Goal: Task Accomplishment & Management: Manage account settings

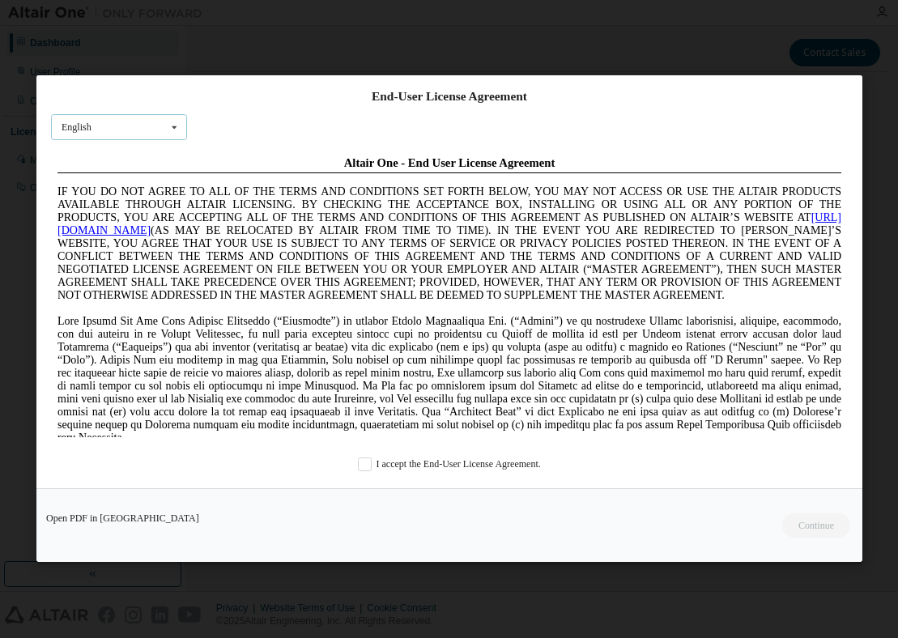
click at [151, 119] on div "English English Chinese French German Japanese Korean Portuguese" at bounding box center [119, 127] width 136 height 27
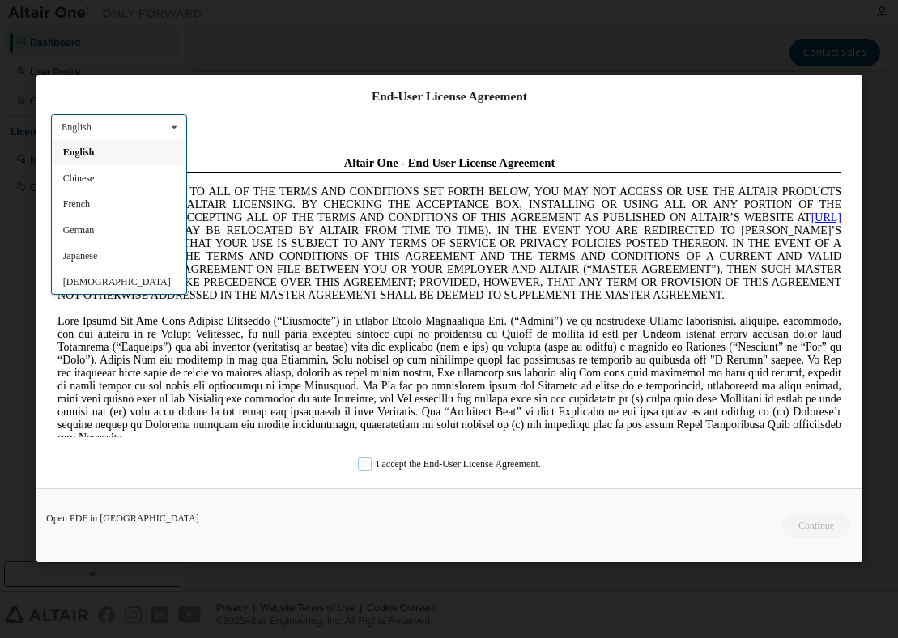
click at [443, 467] on label "I accept the End-User License Agreement." at bounding box center [449, 464] width 183 height 14
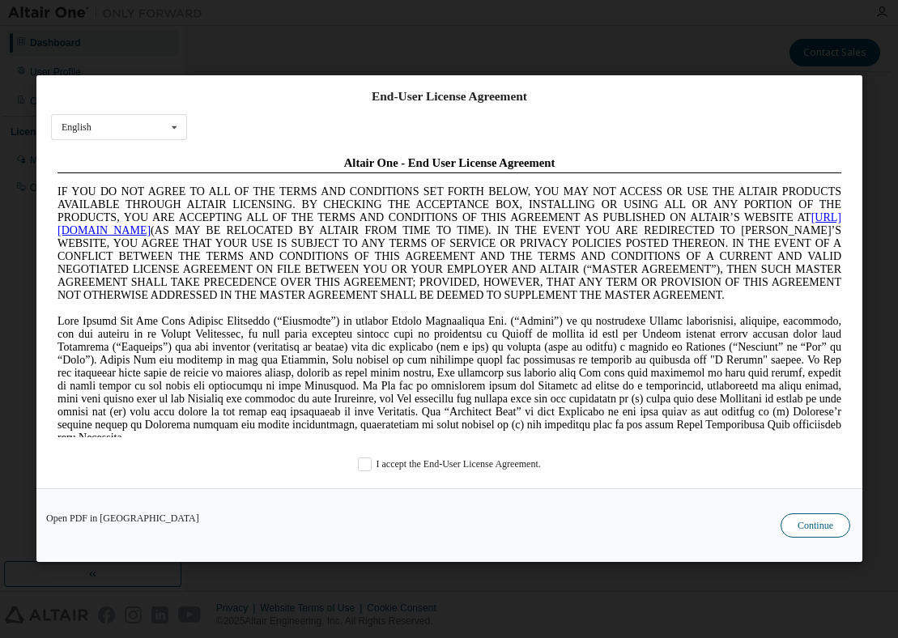
click at [811, 532] on button "Continue" at bounding box center [815, 526] width 70 height 24
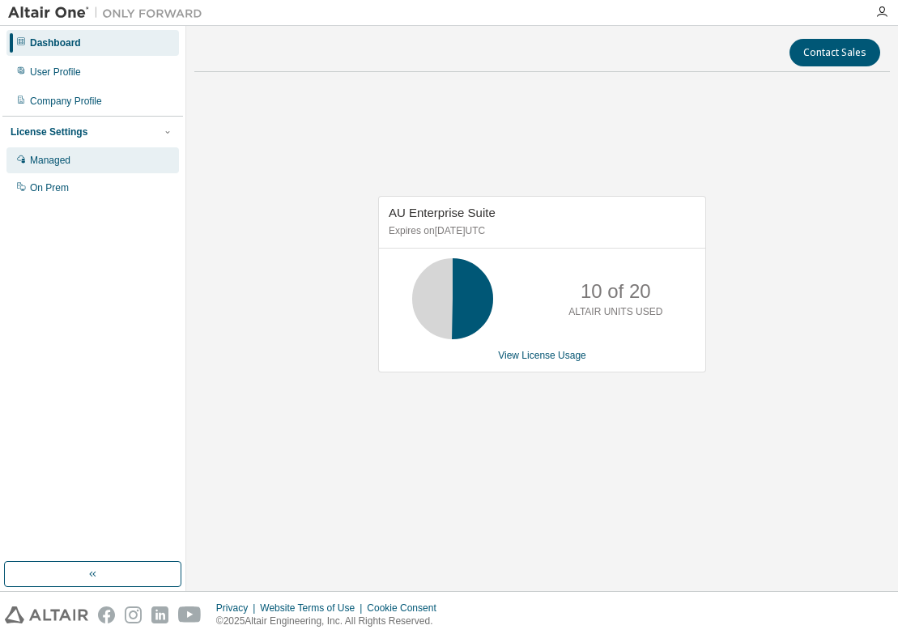
click at [16, 163] on icon at bounding box center [21, 159] width 10 height 10
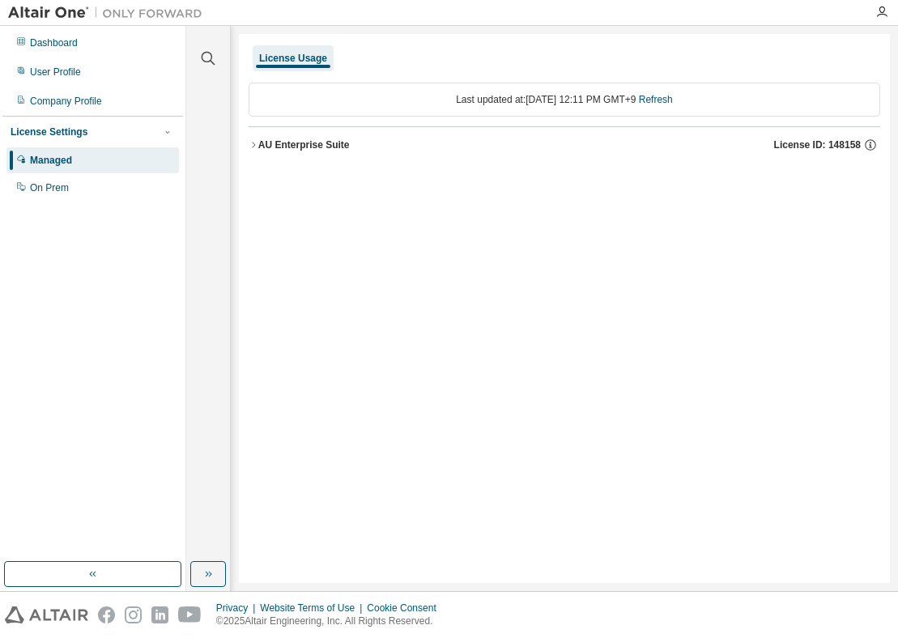
click at [304, 58] on div "License Usage" at bounding box center [293, 58] width 68 height 13
drag, startPoint x: 250, startPoint y: 143, endPoint x: 254, endPoint y: 157, distance: 14.3
click at [250, 143] on icon "button" at bounding box center [253, 145] width 10 height 10
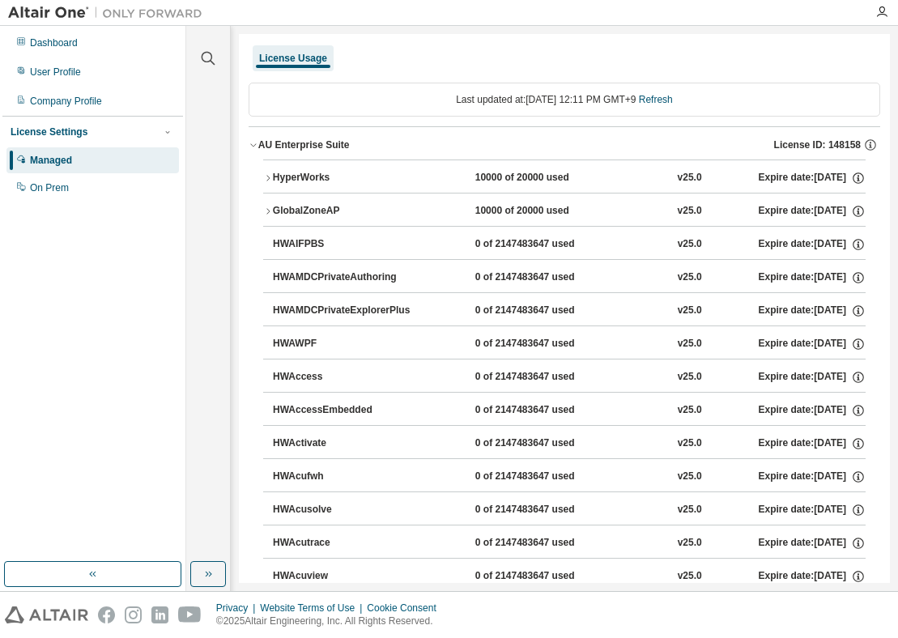
click at [287, 49] on div "License Usage" at bounding box center [293, 58] width 81 height 26
click at [255, 143] on icon "button" at bounding box center [253, 145] width 10 height 10
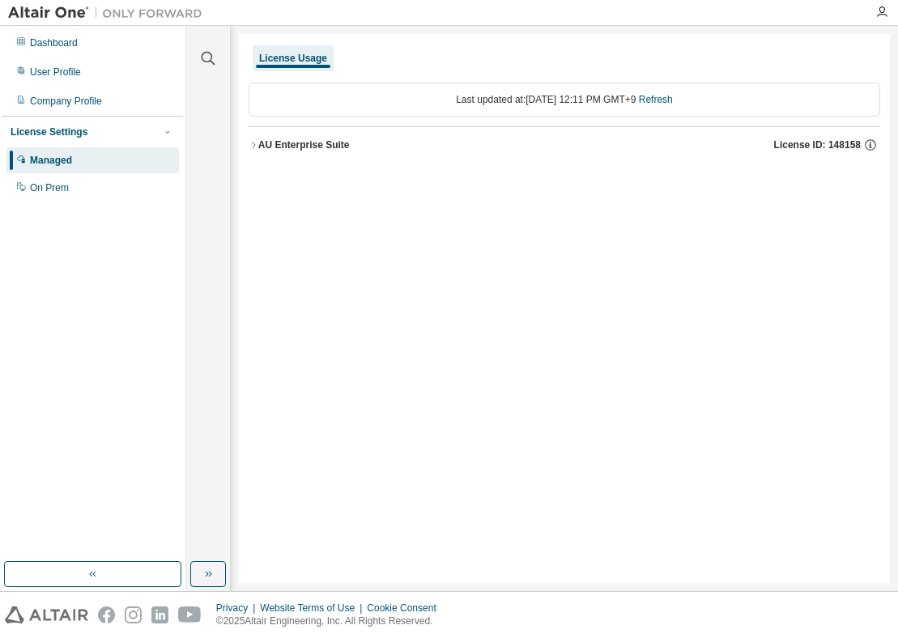
click at [59, 162] on div "Managed" at bounding box center [51, 160] width 42 height 13
click at [51, 190] on div "On Prem" at bounding box center [49, 187] width 39 height 13
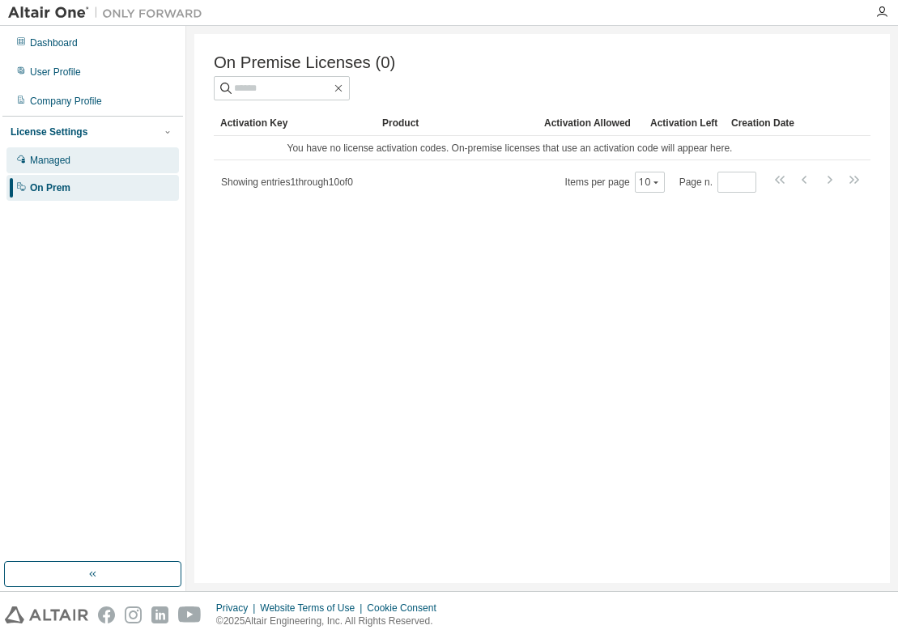
click at [61, 156] on div "Managed" at bounding box center [50, 160] width 40 height 13
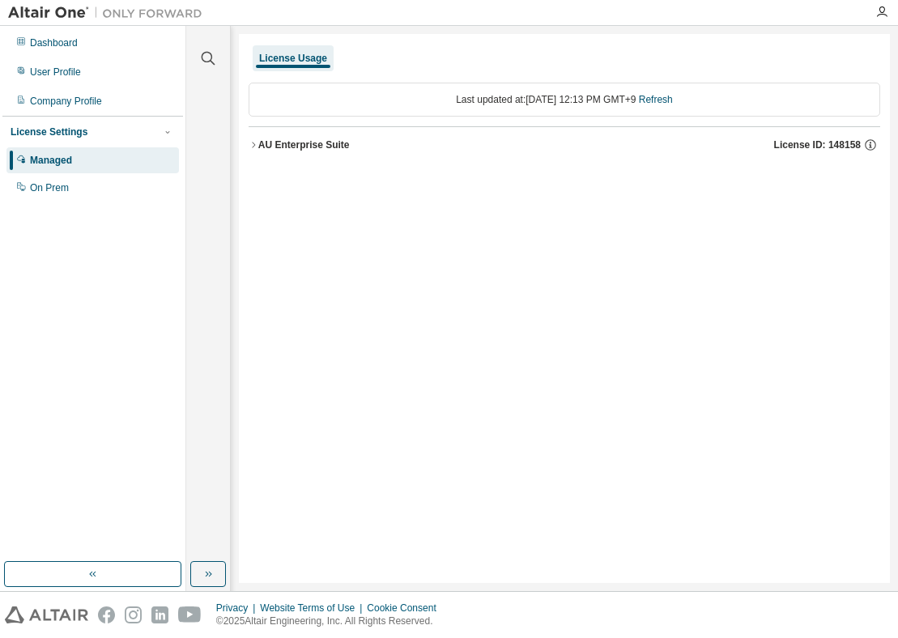
click at [260, 155] on button "AU Enterprise Suite License ID: 148158" at bounding box center [563, 145] width 631 height 36
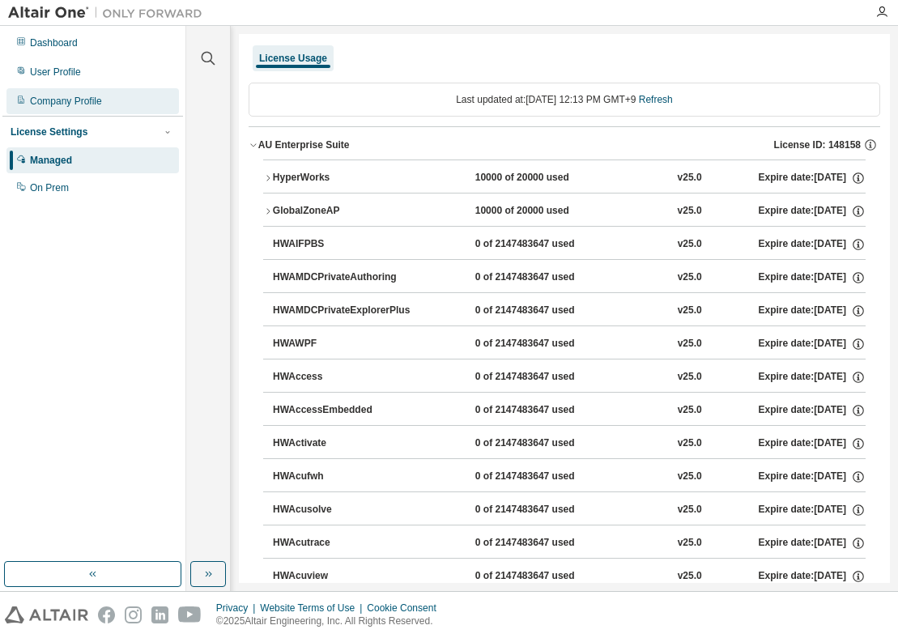
click at [69, 96] on div "Company Profile" at bounding box center [66, 101] width 72 height 13
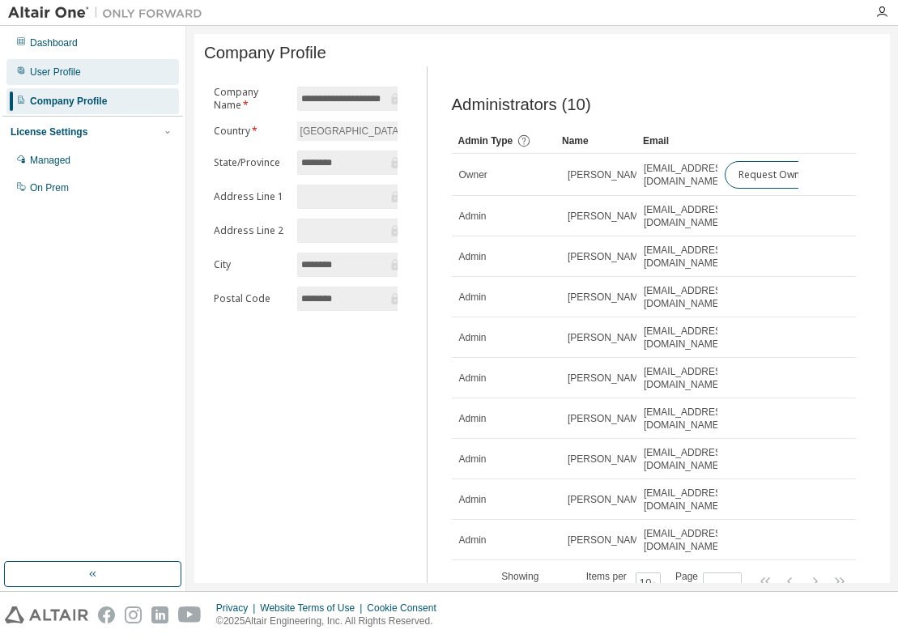
click at [66, 75] on div "User Profile" at bounding box center [55, 72] width 51 height 13
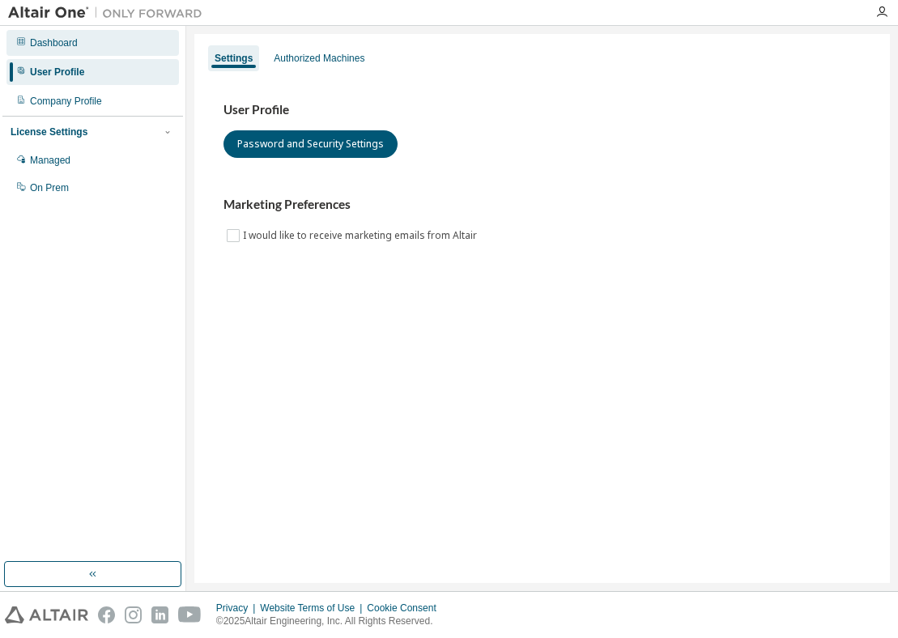
click at [68, 41] on div "Dashboard" at bounding box center [54, 42] width 48 height 13
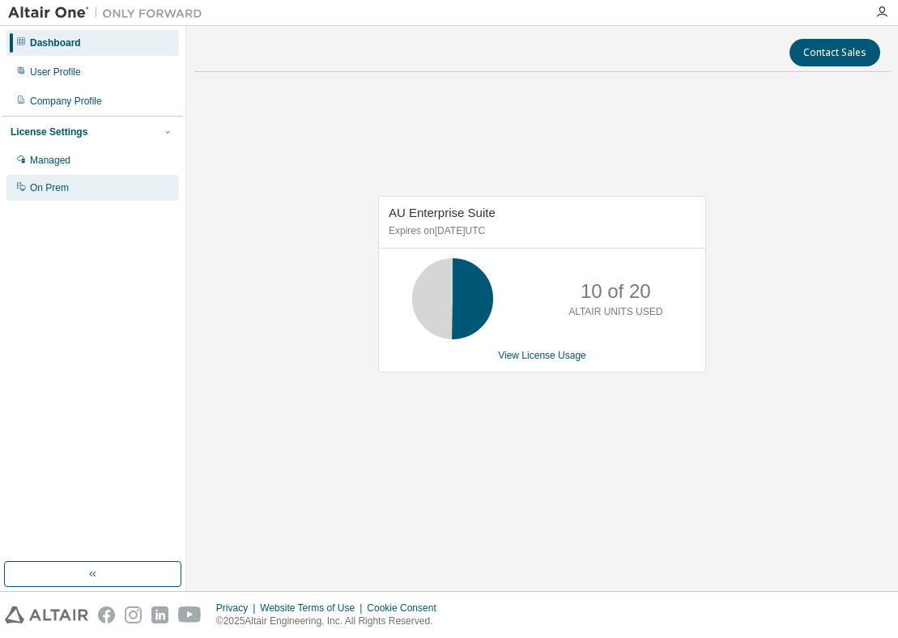
click at [25, 195] on div "On Prem" at bounding box center [92, 188] width 172 height 26
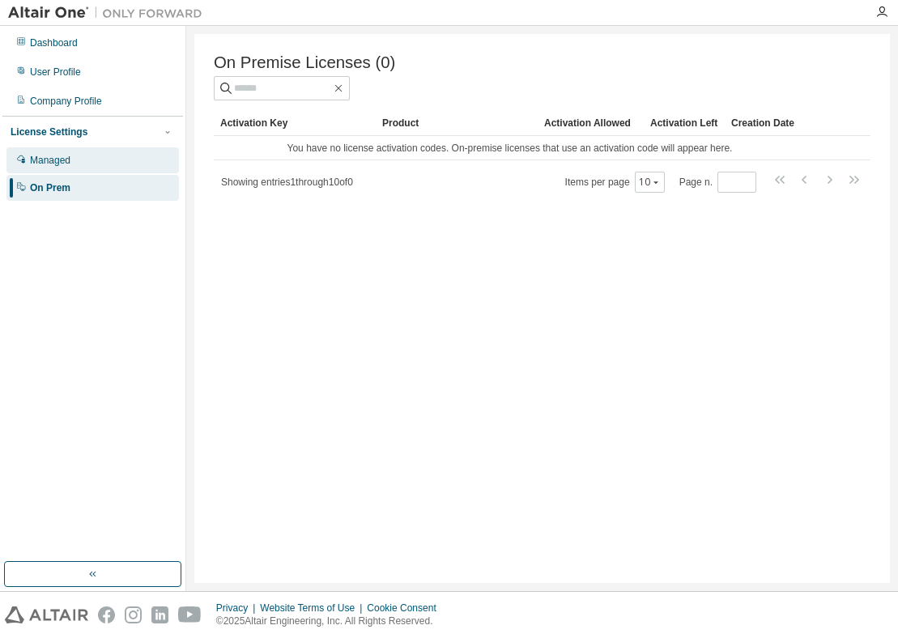
click at [56, 157] on div "Managed" at bounding box center [50, 160] width 40 height 13
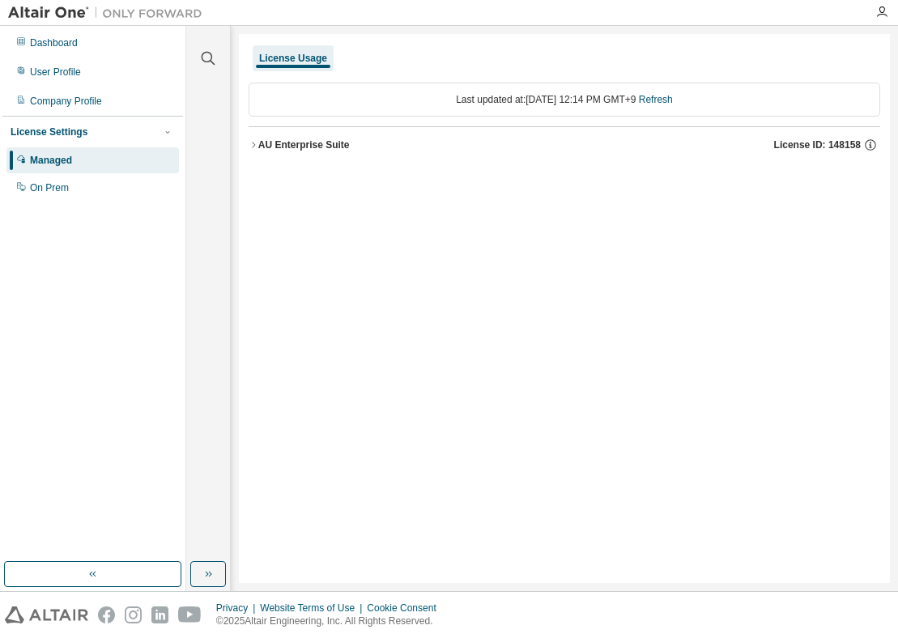
click at [544, 97] on div "Last updated at: [DATE] 12:14 PM GMT+9 Refresh" at bounding box center [563, 100] width 631 height 34
click at [669, 105] on link "Refresh" at bounding box center [656, 99] width 34 height 11
click at [487, 214] on div "License Usage Last updated at: [DATE] 12:14 PM GMT+9 Refresh AU Enterprise Suit…" at bounding box center [564, 308] width 651 height 549
click at [293, 58] on div "License Usage" at bounding box center [293, 58] width 68 height 13
click at [424, 36] on div "License Usage Last updated at: [DATE] 12:14 PM GMT+9 Refresh AU Enterprise Suit…" at bounding box center [564, 308] width 651 height 549
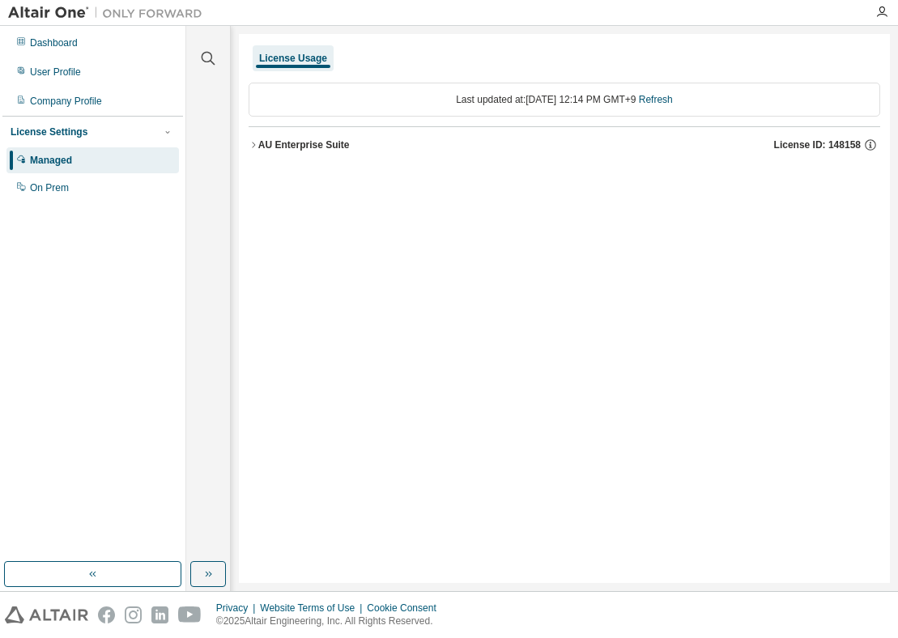
click at [420, 55] on div "License Usage" at bounding box center [563, 58] width 631 height 29
click at [421, 55] on div "License Usage" at bounding box center [563, 58] width 631 height 29
click at [422, 55] on div "License Usage" at bounding box center [563, 58] width 631 height 29
drag, startPoint x: 422, startPoint y: 55, endPoint x: 299, endPoint y: 143, distance: 151.4
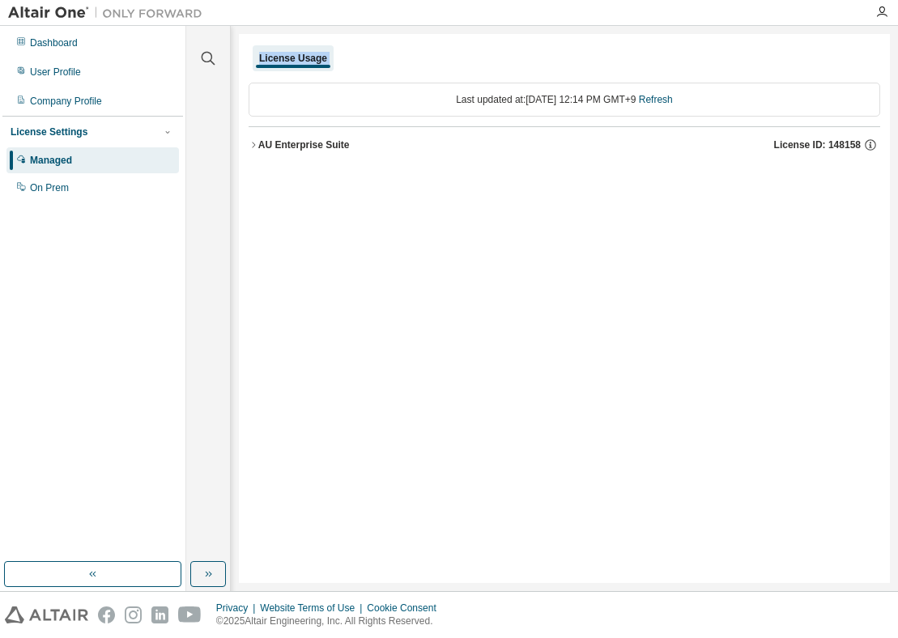
click at [299, 142] on div "AU Enterprise Suite" at bounding box center [303, 144] width 91 height 13
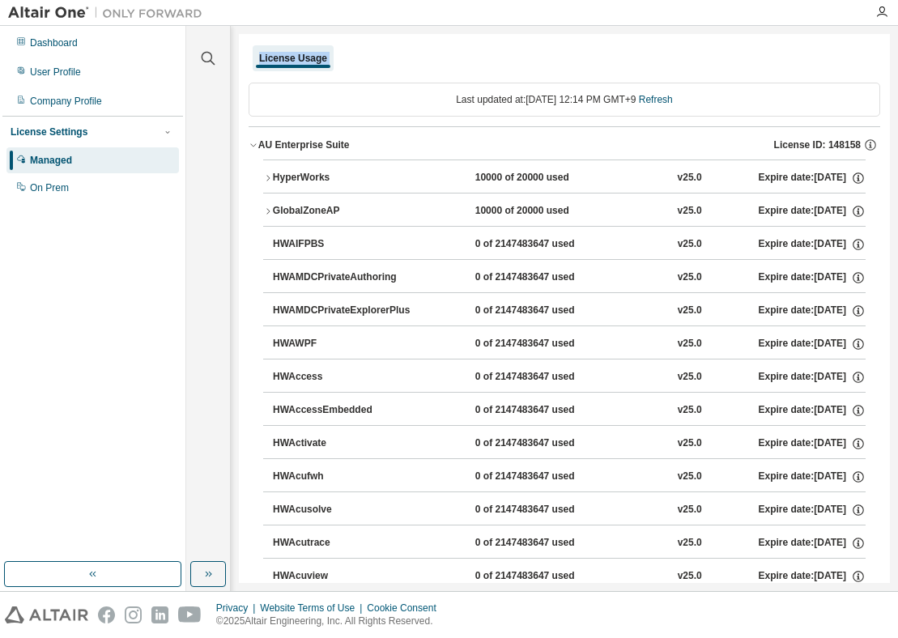
click at [329, 146] on div "AU Enterprise Suite" at bounding box center [303, 144] width 91 height 13
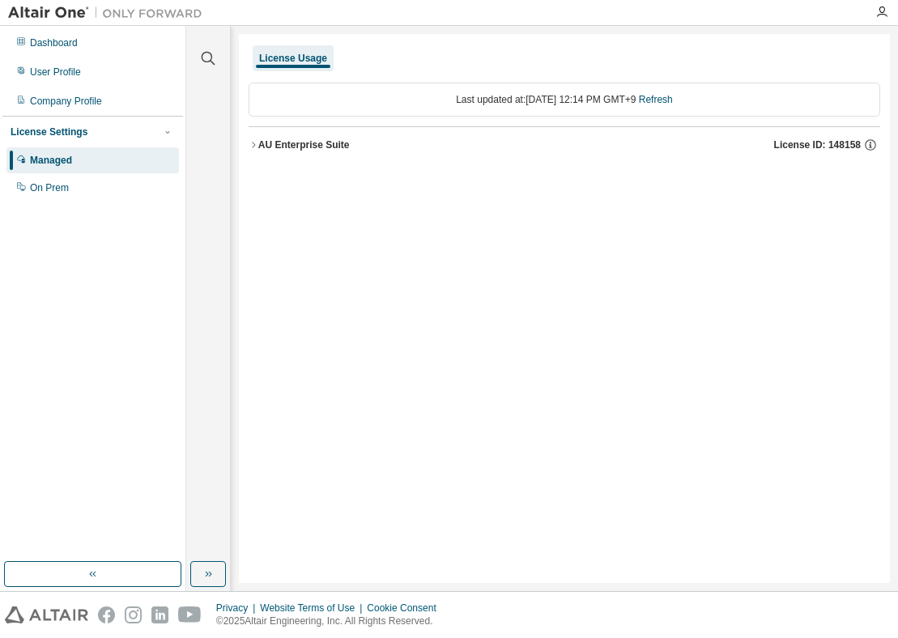
drag, startPoint x: 329, startPoint y: 146, endPoint x: 295, endPoint y: 225, distance: 86.6
click at [291, 231] on div "License Usage Last updated at: [DATE] 12:14 PM GMT+9 Refresh AU Enterprise Suit…" at bounding box center [564, 308] width 651 height 549
drag, startPoint x: 301, startPoint y: 69, endPoint x: 301, endPoint y: 59, distance: 9.7
drag, startPoint x: 301, startPoint y: 59, endPoint x: 884, endPoint y: 282, distance: 623.8
click at [797, 416] on div "License Usage Last updated at: [DATE] 12:14 PM GMT+9 Refresh AU Enterprise Suit…" at bounding box center [564, 308] width 651 height 549
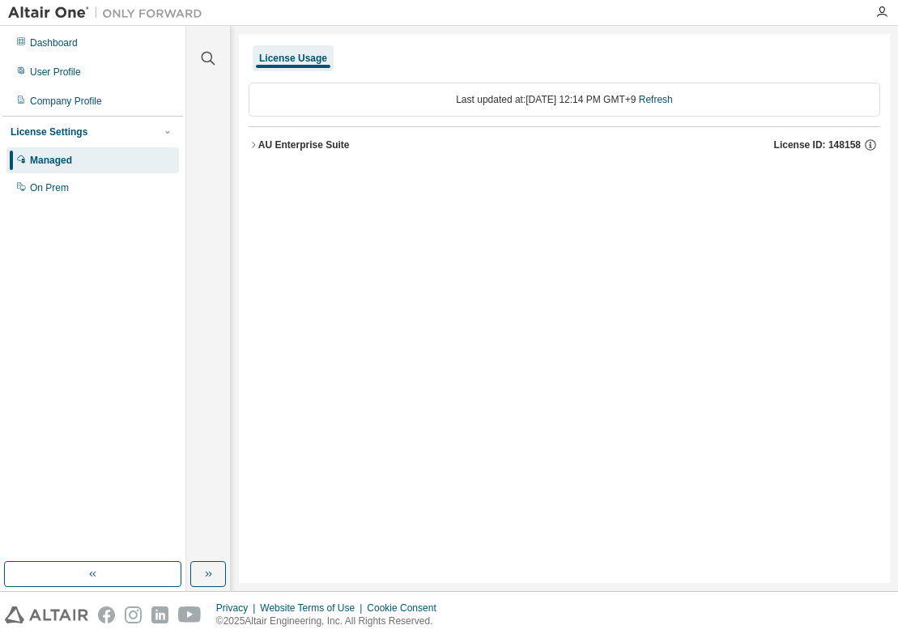
click at [431, 554] on div "License Usage Last updated at: [DATE] 12:14 PM GMT+9 Refresh AU Enterprise Suit…" at bounding box center [564, 308] width 651 height 549
